Goal: Information Seeking & Learning: Check status

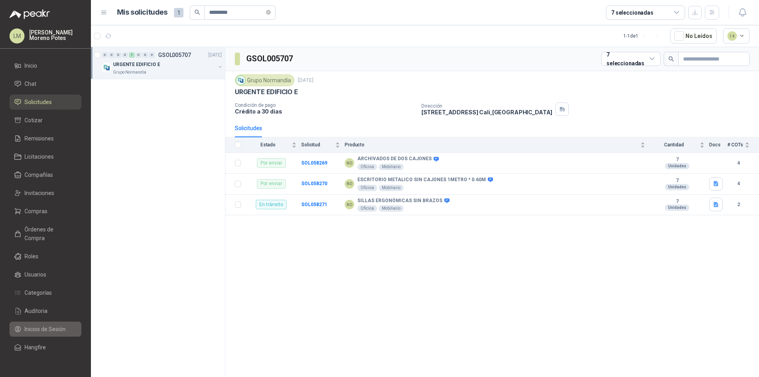
click at [60, 325] on span "Inicios de Sesión" at bounding box center [45, 329] width 41 height 9
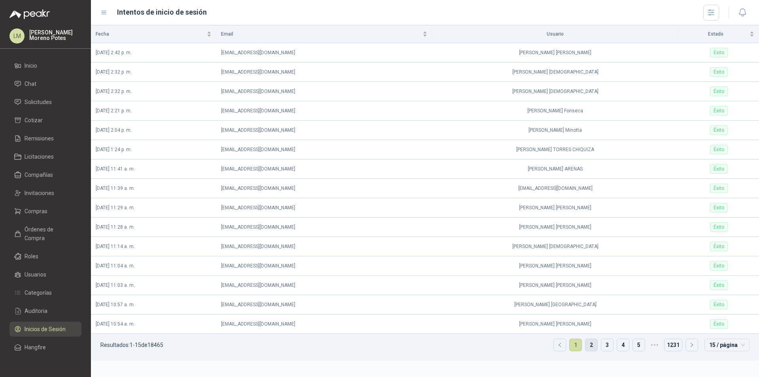
click at [587, 346] on link "2" at bounding box center [592, 345] width 12 height 12
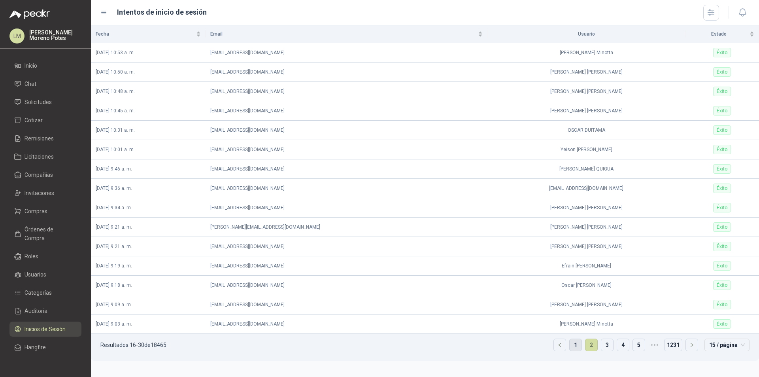
click at [571, 343] on link "1" at bounding box center [576, 345] width 12 height 12
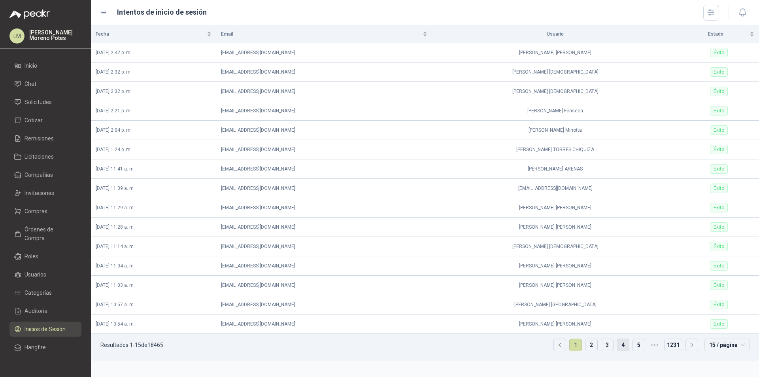
click at [620, 346] on link "4" at bounding box center [623, 345] width 12 height 12
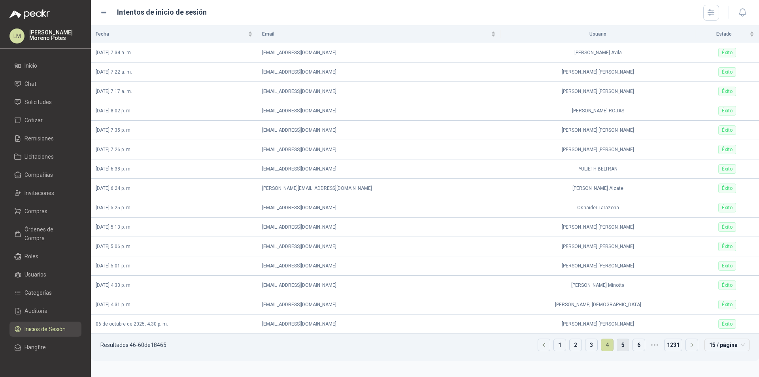
click at [622, 346] on link "5" at bounding box center [623, 345] width 12 height 12
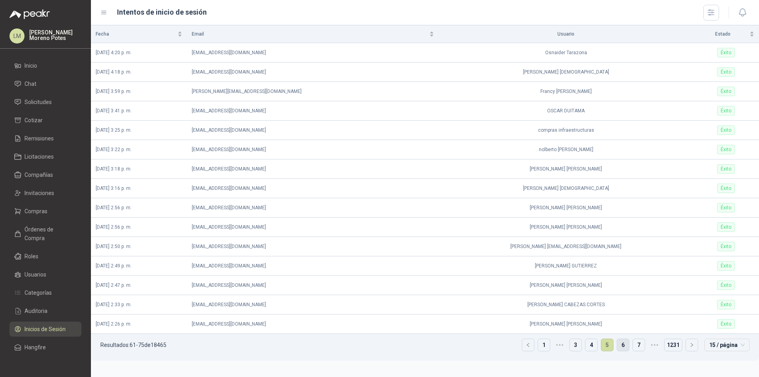
click at [622, 346] on link "6" at bounding box center [623, 345] width 12 height 12
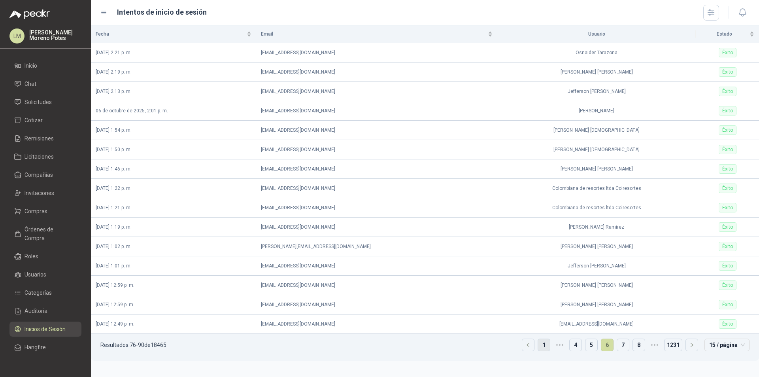
click at [544, 345] on link "1" at bounding box center [544, 345] width 12 height 12
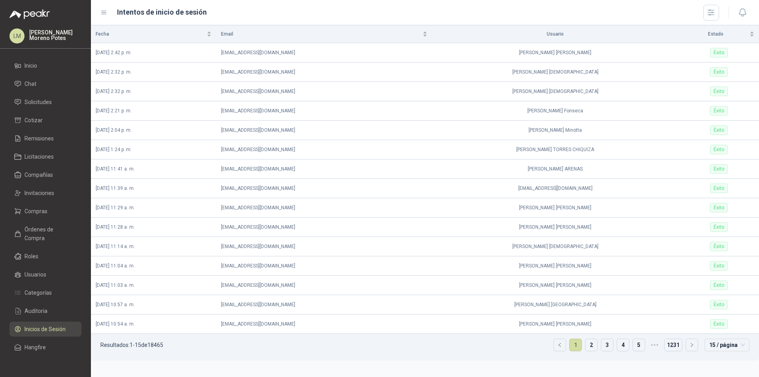
click at [575, 343] on link "1" at bounding box center [576, 345] width 12 height 12
click at [43, 63] on li "Inicio" at bounding box center [45, 65] width 62 height 9
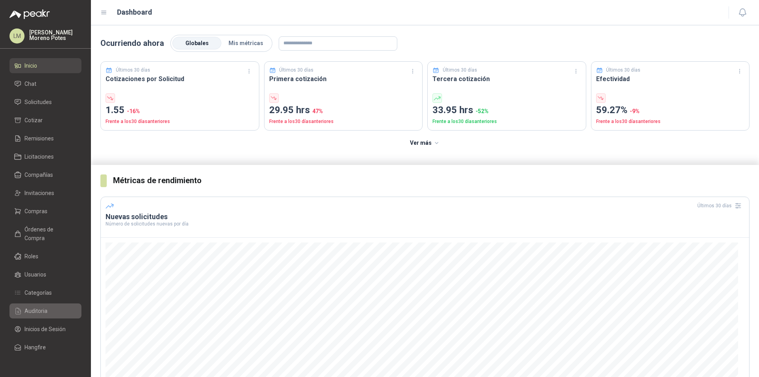
click at [41, 307] on span "Auditoria" at bounding box center [36, 311] width 23 height 9
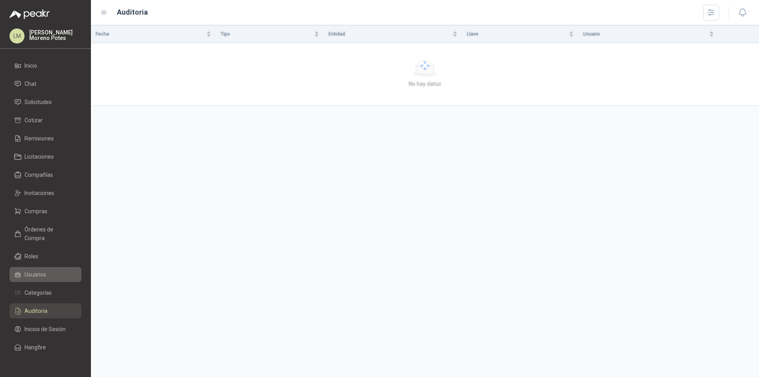
click at [43, 270] on span "Usuarios" at bounding box center [36, 274] width 22 height 9
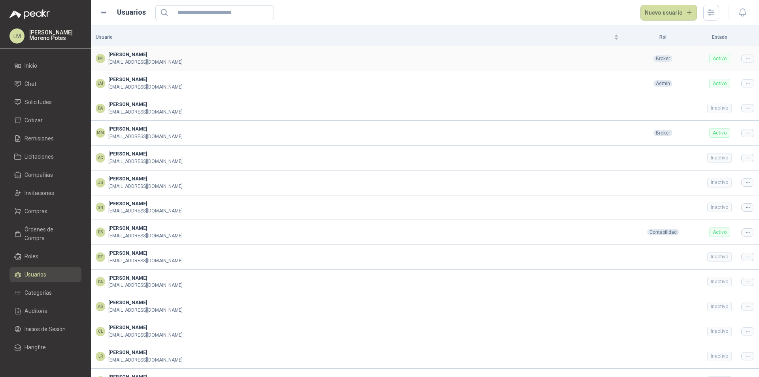
click at [136, 54] on span "Isabella Mosquera" at bounding box center [127, 55] width 39 height 6
click at [745, 59] on icon at bounding box center [748, 59] width 6 height 6
click at [240, 118] on td "DA Daniela Alvarez dalvarez@peakr.app Invitado" at bounding box center [357, 108] width 533 height 25
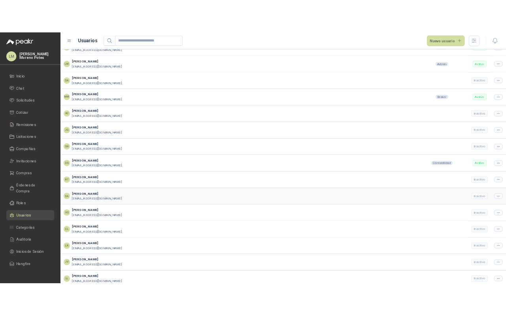
scroll to position [68, 0]
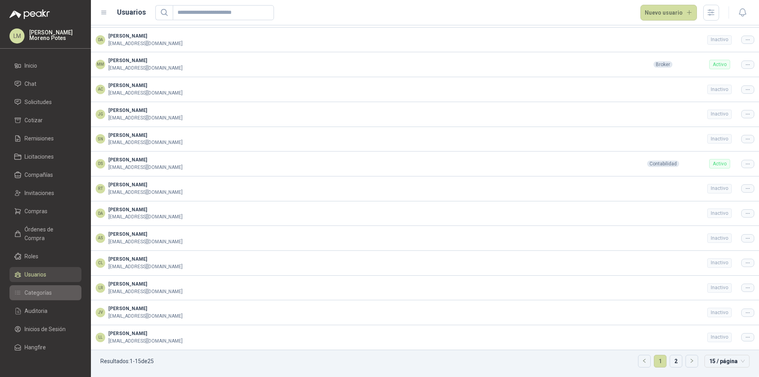
click at [45, 288] on span "Categorías" at bounding box center [38, 292] width 27 height 9
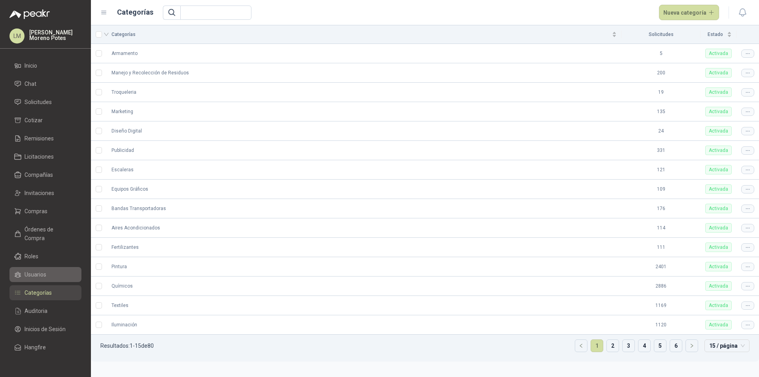
click at [47, 270] on li "Usuarios" at bounding box center [45, 274] width 62 height 9
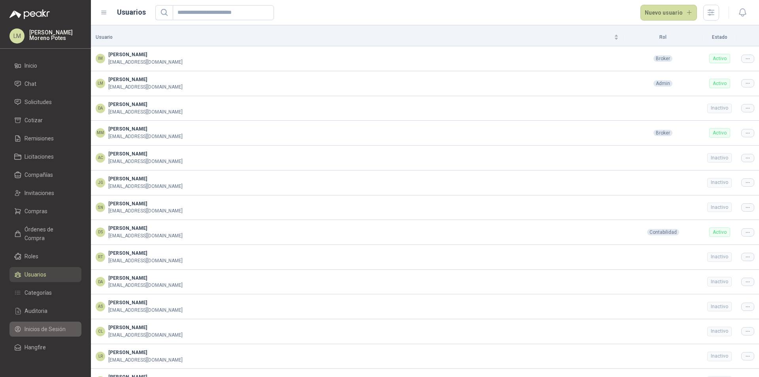
click at [45, 325] on span "Inicios de Sesión" at bounding box center [45, 329] width 41 height 9
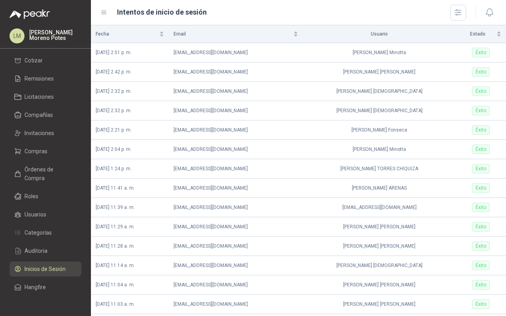
scroll to position [61, 0]
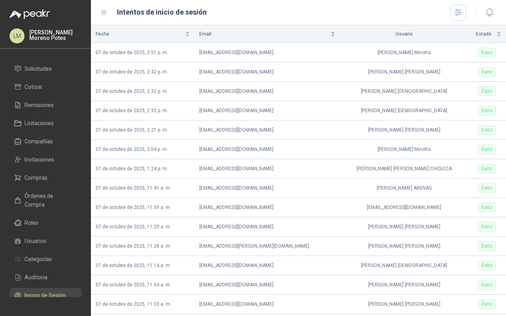
scroll to position [61, 0]
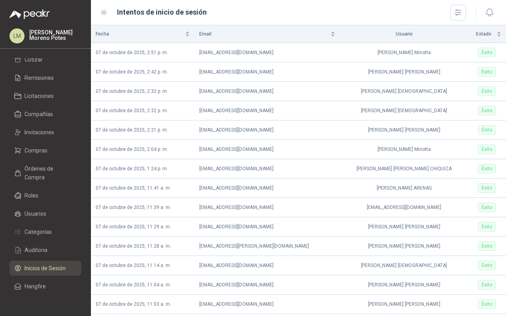
click at [35, 250] on span "Auditoria" at bounding box center [36, 250] width 23 height 9
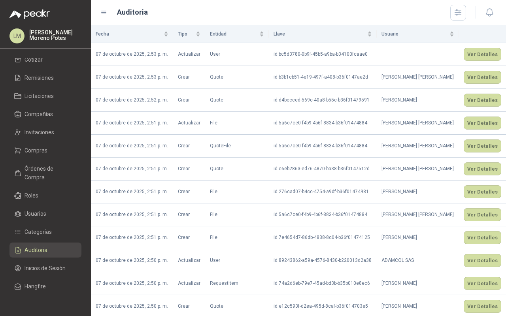
click at [57, 272] on span "Inicios de Sesión" at bounding box center [45, 268] width 41 height 9
